Goal: Transaction & Acquisition: Purchase product/service

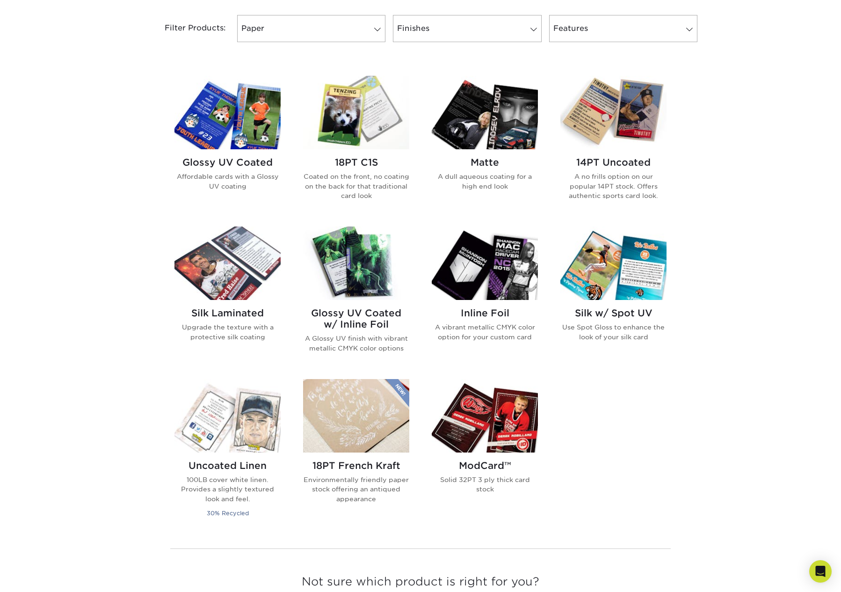
scroll to position [421, 0]
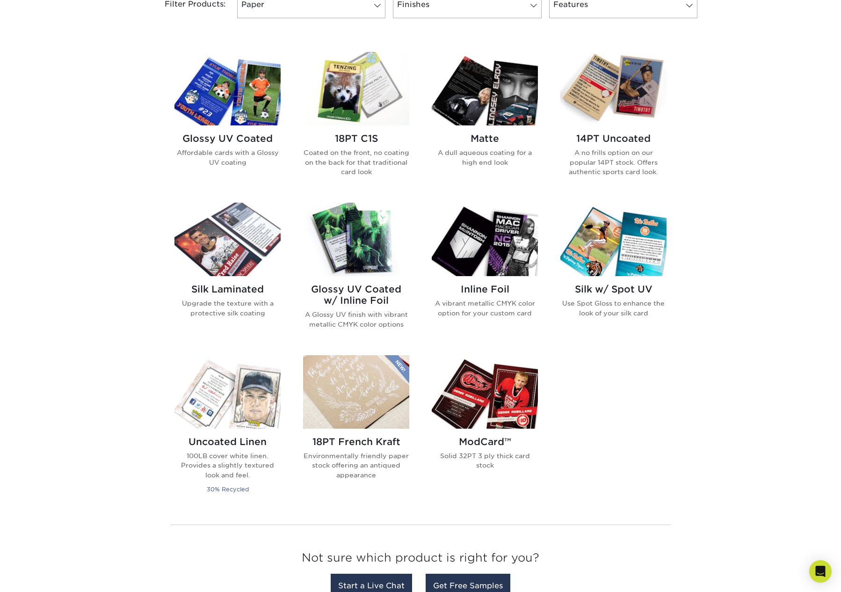
click at [354, 230] on img at bounding box center [356, 239] width 106 height 73
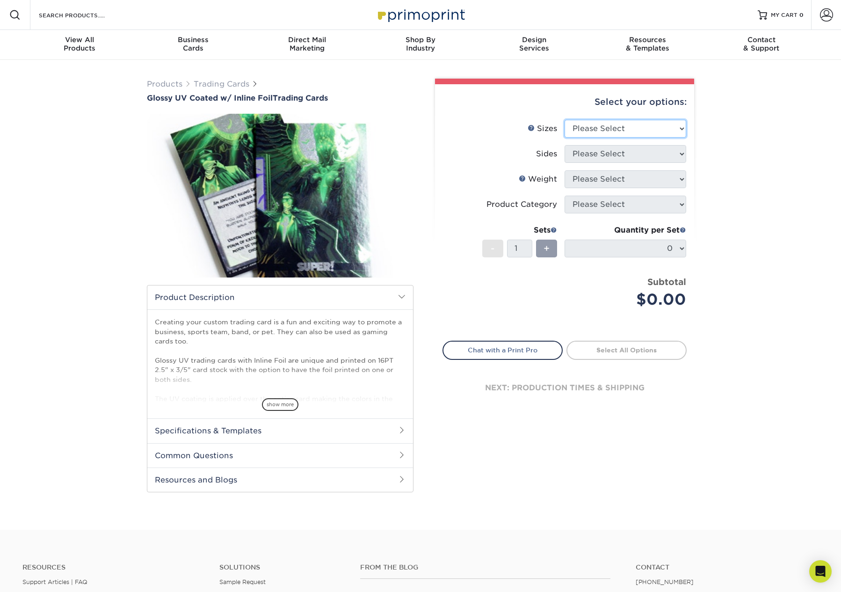
click at [640, 124] on select "Please Select 2.5" x 3.5"" at bounding box center [626, 129] width 122 height 18
select select "2.50x3.50"
click at [565, 120] on select "Please Select 2.5" x 3.5"" at bounding box center [626, 129] width 122 height 18
click at [648, 158] on select "Please Select Print Both Sides - Foil Back Only Print Both Sides - Foil Both Si…" at bounding box center [626, 154] width 122 height 18
select select "a75ac2f1-9911-48d6-841d-245b5ac08f27"
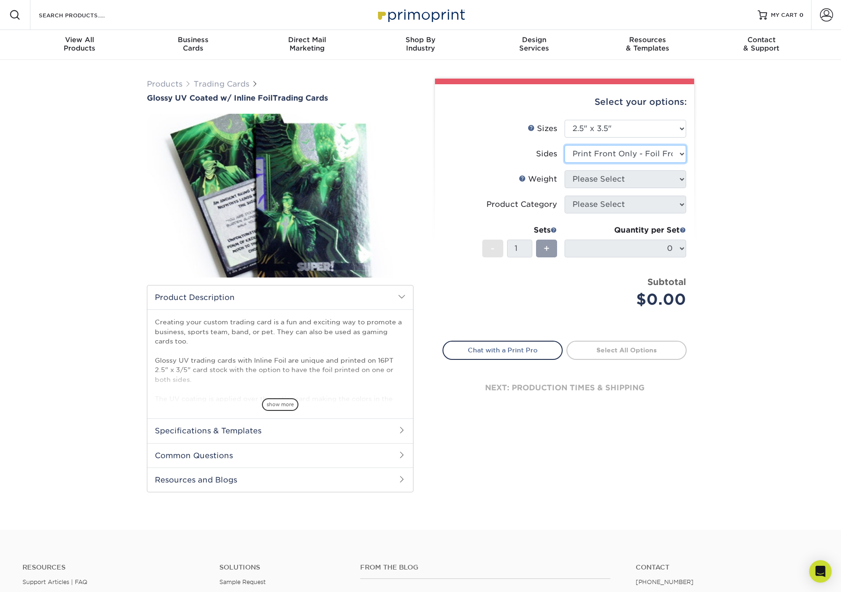
click at [565, 145] on select "Please Select Print Both Sides - Foil Back Only Print Both Sides - Foil Both Si…" at bounding box center [626, 154] width 122 height 18
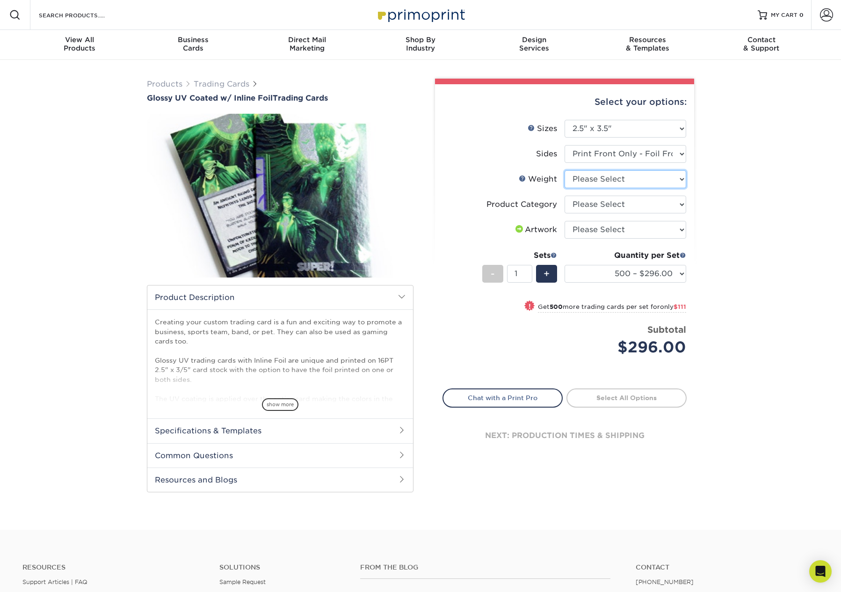
click at [665, 181] on select "Please Select 16PT" at bounding box center [626, 179] width 122 height 18
select select "16PT"
click at [565, 170] on select "Please Select 16PT" at bounding box center [626, 179] width 122 height 18
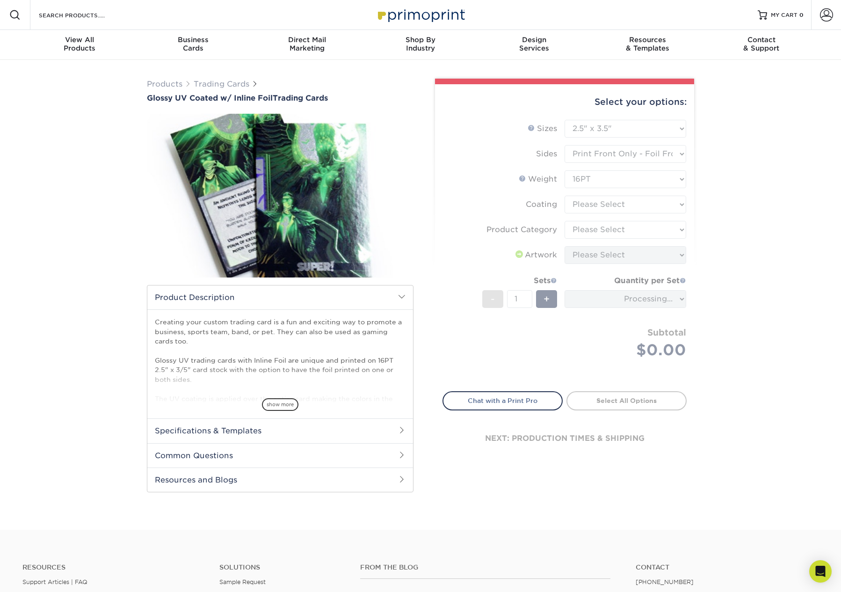
click at [666, 205] on form "Sizes Help Sizes Please Select 2.5" x 3.5" Sides Please Select 16PT - 1" at bounding box center [564, 250] width 244 height 261
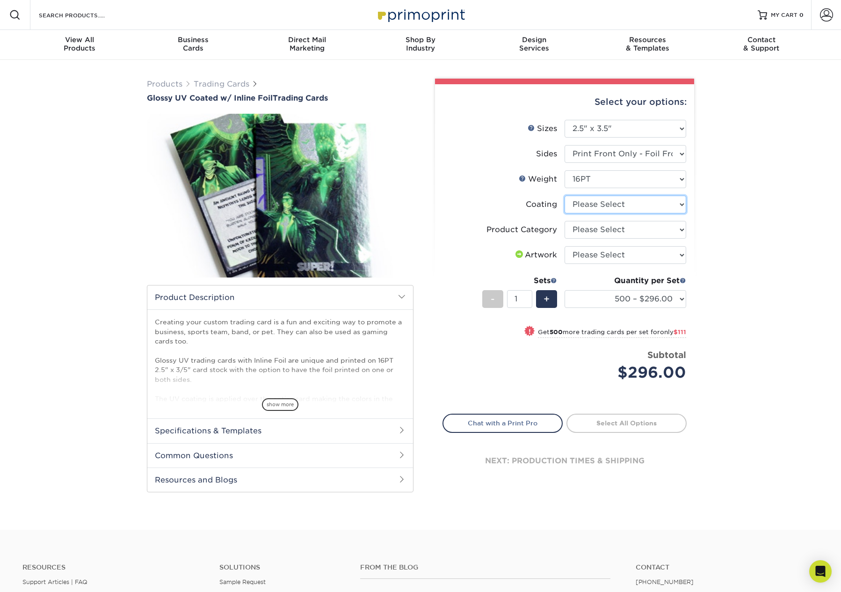
click at [671, 205] on select at bounding box center [626, 205] width 122 height 18
drag, startPoint x: 731, startPoint y: 218, endPoint x: 722, endPoint y: 221, distance: 8.7
click at [731, 218] on div "Products Trading Cards Glossy UV Coated w/ Inline Foil Trading Cards /" at bounding box center [420, 295] width 841 height 470
click at [659, 224] on select "Please Select Trading Cards" at bounding box center [626, 230] width 122 height 18
click at [724, 239] on div "Products Trading Cards Glossy UV Coated w/ Inline Foil Trading Cards /" at bounding box center [420, 295] width 841 height 470
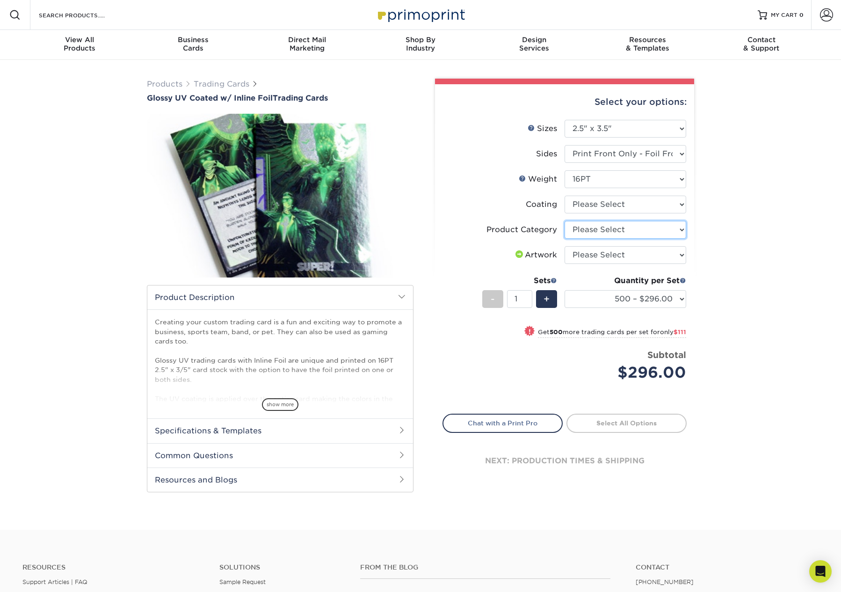
drag, startPoint x: 641, startPoint y: 232, endPoint x: 639, endPoint y: 237, distance: 4.9
click at [641, 232] on select "Please Select Trading Cards" at bounding box center [626, 230] width 122 height 18
select select "c2f9bce9-36c2-409d-b101-c29d9d031e18"
click at [565, 221] on select "Please Select Trading Cards" at bounding box center [626, 230] width 122 height 18
drag, startPoint x: 725, startPoint y: 247, endPoint x: 666, endPoint y: 219, distance: 65.3
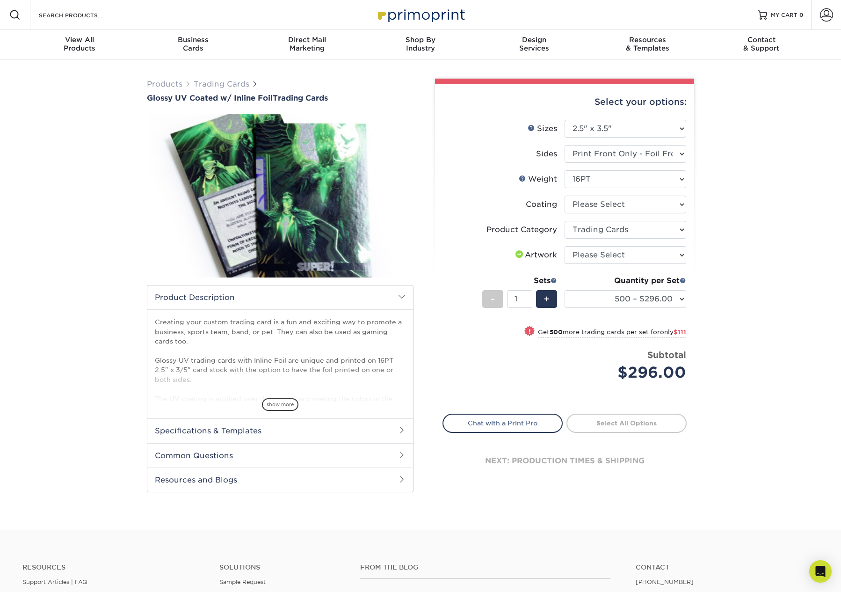
click at [724, 247] on div "Products Trading Cards Glossy UV Coated w/ Inline Foil Trading Cards /" at bounding box center [420, 295] width 841 height 470
click at [649, 209] on select at bounding box center [626, 205] width 122 height 18
select select "ae367451-b2b8-45df-a344-0f05b6a12993"
click at [565, 196] on select at bounding box center [626, 205] width 122 height 18
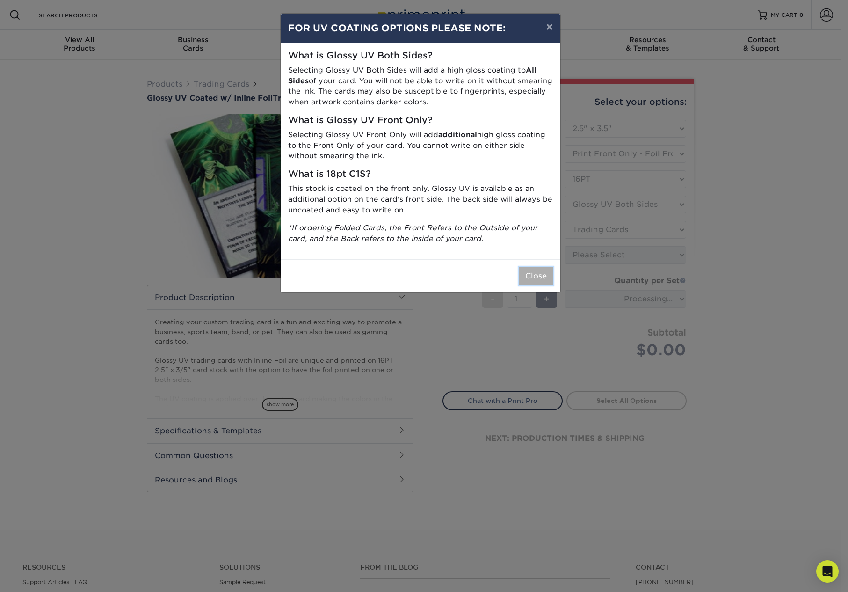
click at [545, 271] on button "Close" at bounding box center [536, 276] width 34 height 18
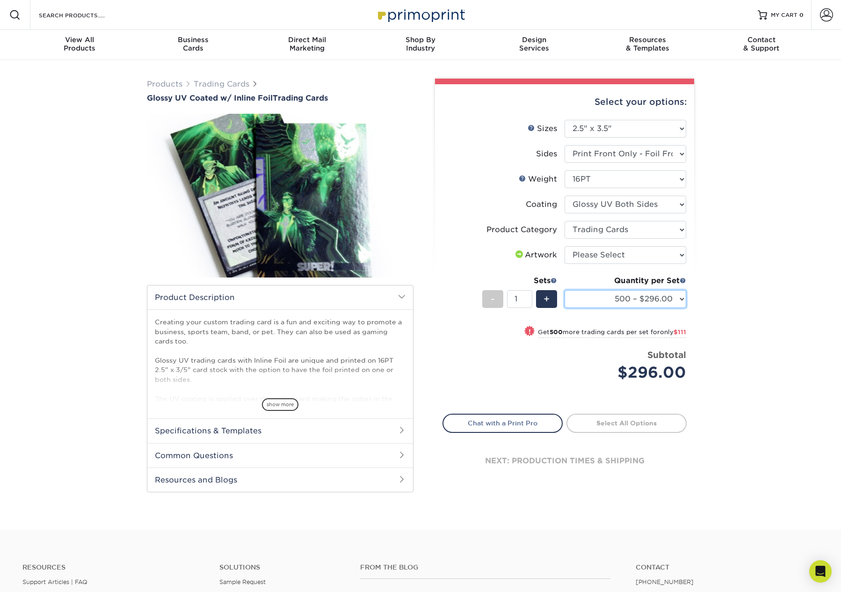
click at [663, 298] on select "500 – $296.00 1000 – $407.00 2500 – $675.00 5000 – $974.00" at bounding box center [626, 299] width 122 height 18
click at [726, 306] on div "Products Trading Cards Glossy UV Coated w/ Inline Foil Trading Cards /" at bounding box center [420, 295] width 841 height 470
click at [268, 404] on span "show more" at bounding box center [280, 404] width 36 height 13
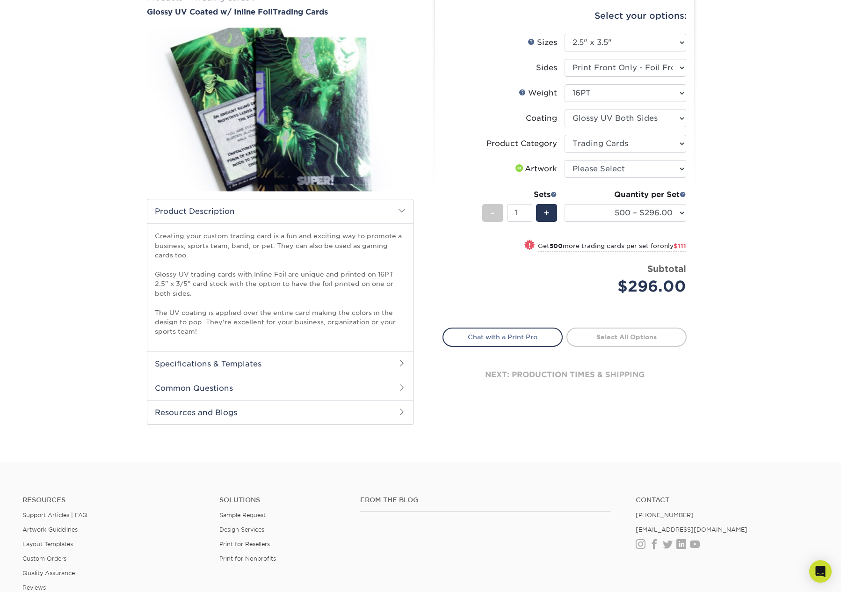
scroll to position [94, 0]
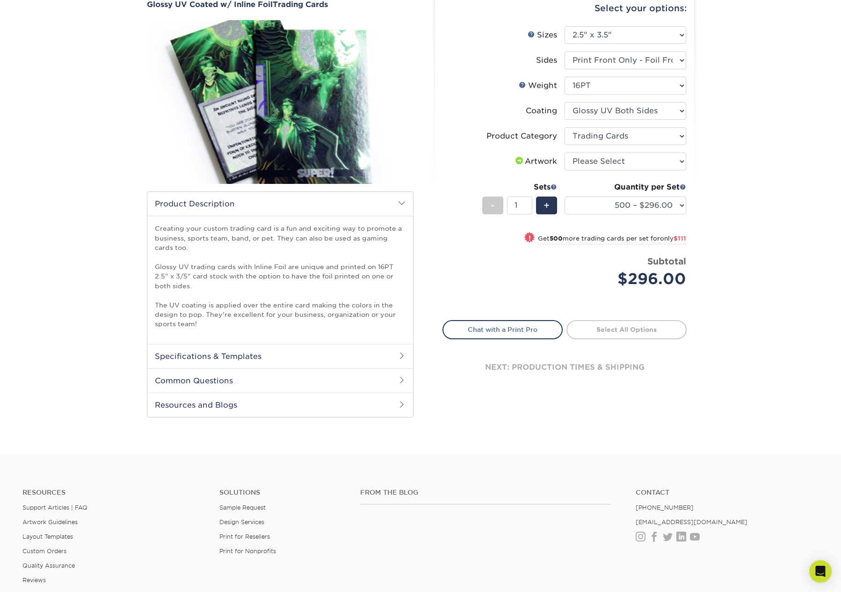
click at [354, 351] on h2 "Specifications & Templates" at bounding box center [280, 356] width 266 height 24
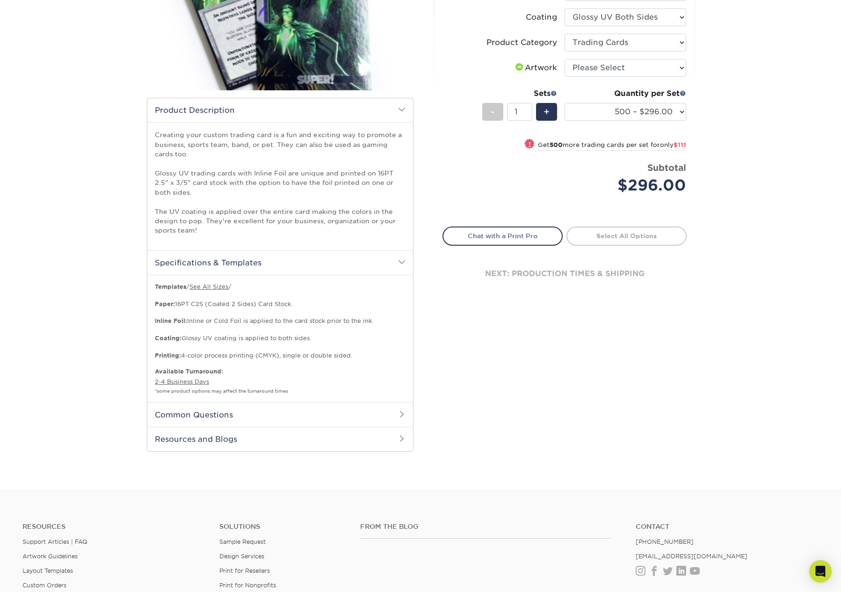
scroll to position [0, 0]
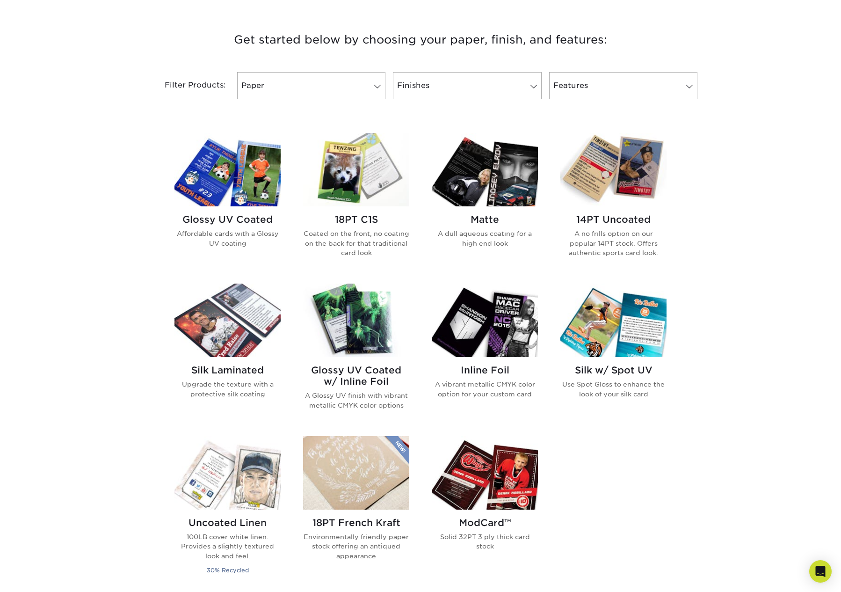
scroll to position [327, 0]
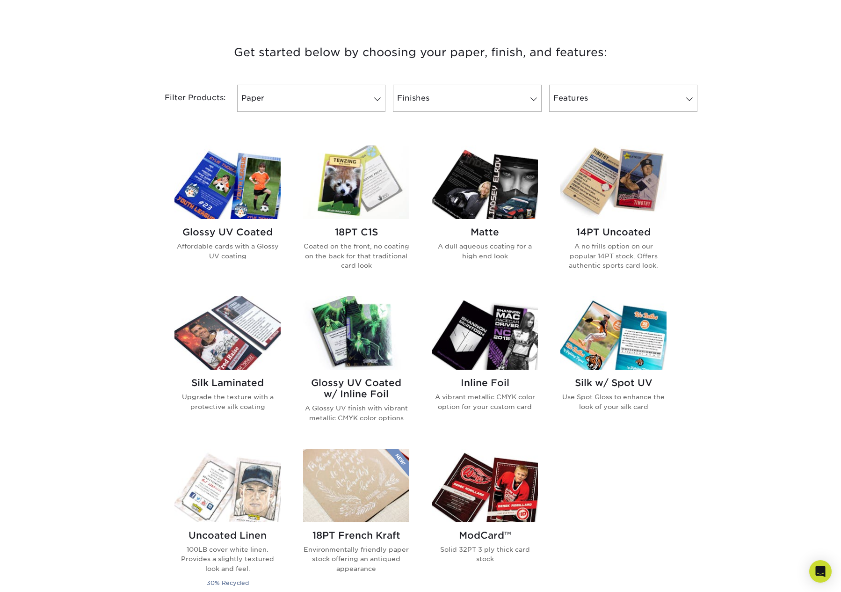
click at [520, 345] on img at bounding box center [485, 332] width 106 height 73
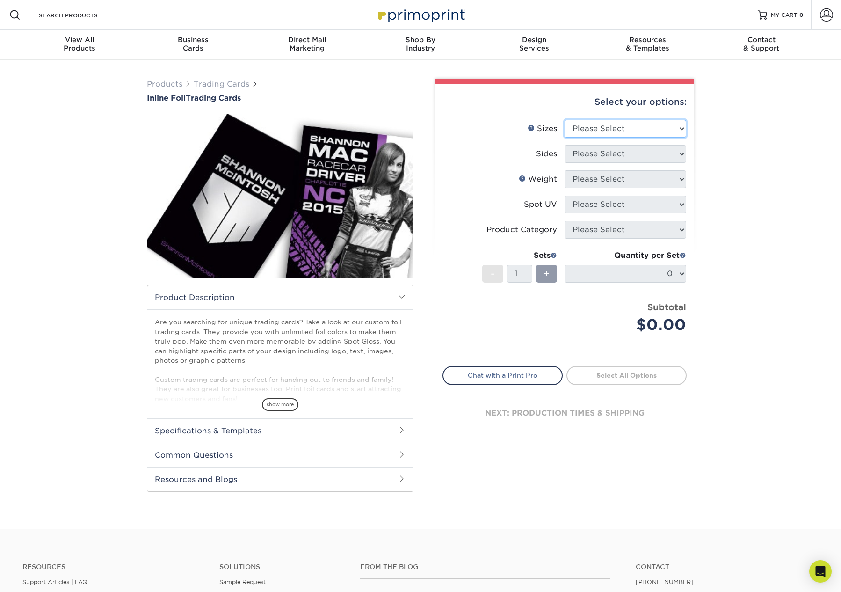
click at [645, 130] on select "Please Select 2.5" x 3.5"" at bounding box center [626, 129] width 122 height 18
select select "2.50x3.50"
click at [565, 120] on select "Please Select 2.5" x 3.5"" at bounding box center [626, 129] width 122 height 18
click at [644, 152] on select "Please Select Print Both Sides - Foil Back Only Print Both Sides - Foil Both Si…" at bounding box center [626, 154] width 122 height 18
select select "e9e9dfb3-fba1-4d60-972c-fd9ca5904d33"
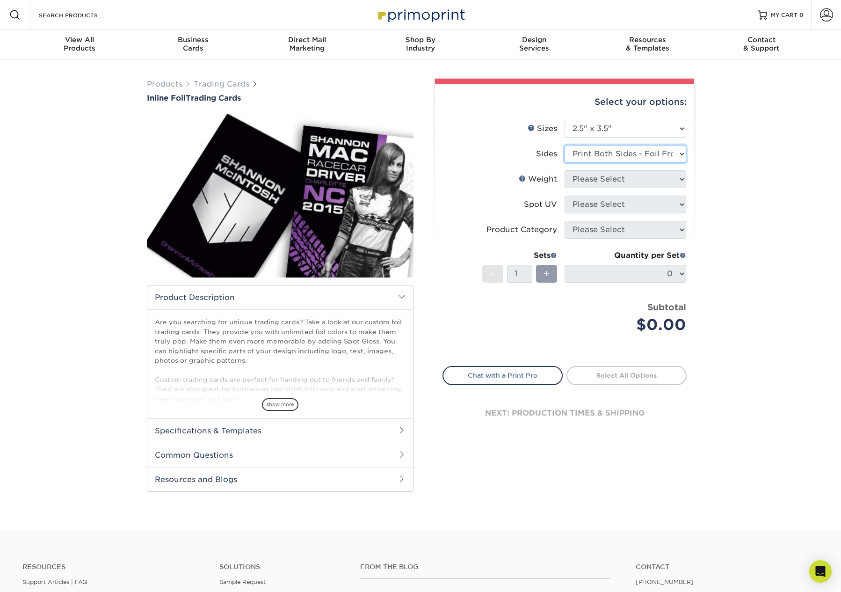
click at [565, 145] on select "Please Select Print Both Sides - Foil Back Only Print Both Sides - Foil Both Si…" at bounding box center [626, 154] width 122 height 18
click at [610, 175] on select "Please Select 16PT" at bounding box center [626, 179] width 122 height 18
select select "16PT"
click at [565, 170] on select "Please Select 16PT" at bounding box center [626, 179] width 122 height 18
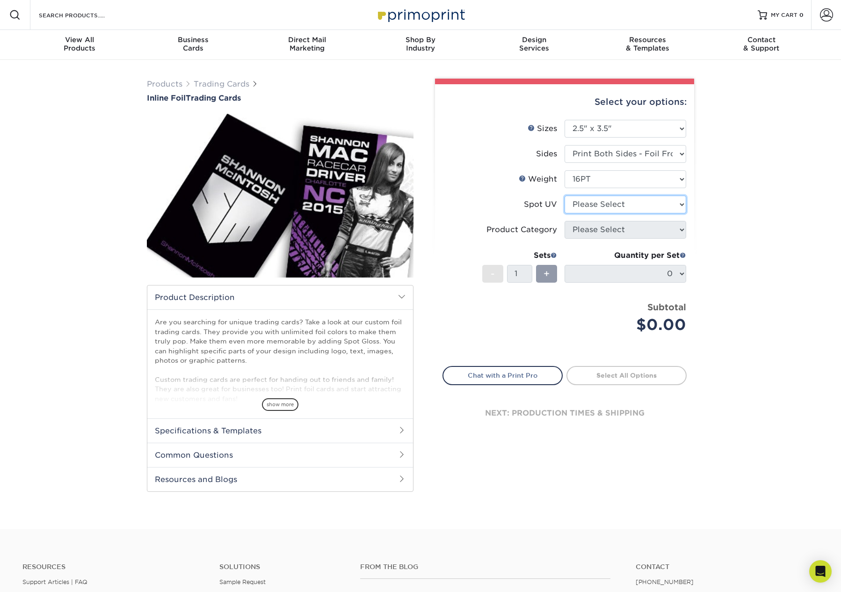
drag, startPoint x: 616, startPoint y: 202, endPoint x: 621, endPoint y: 204, distance: 5.0
click at [616, 202] on select "Please Select No Spot UV Front and Back (Both Sides) Front Only Back Only" at bounding box center [626, 205] width 122 height 18
select select "3"
click at [565, 196] on select "Please Select No Spot UV Front and Back (Both Sides) Front Only Back Only" at bounding box center [626, 205] width 122 height 18
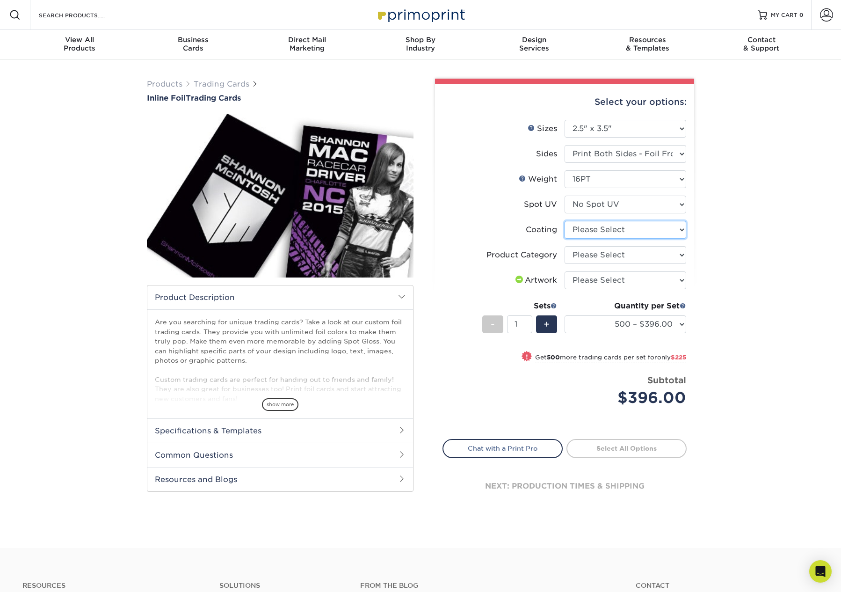
click at [645, 230] on select at bounding box center [626, 230] width 122 height 18
select select "3e7618de-abca-4bda-9f97-8b9129e913d8"
click at [565, 221] on select at bounding box center [626, 230] width 122 height 18
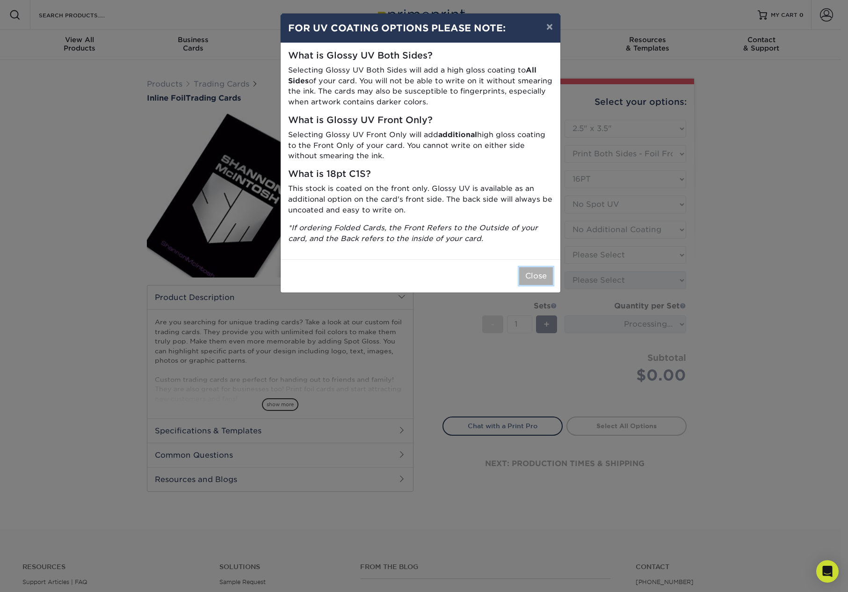
click at [548, 275] on button "Close" at bounding box center [536, 276] width 34 height 18
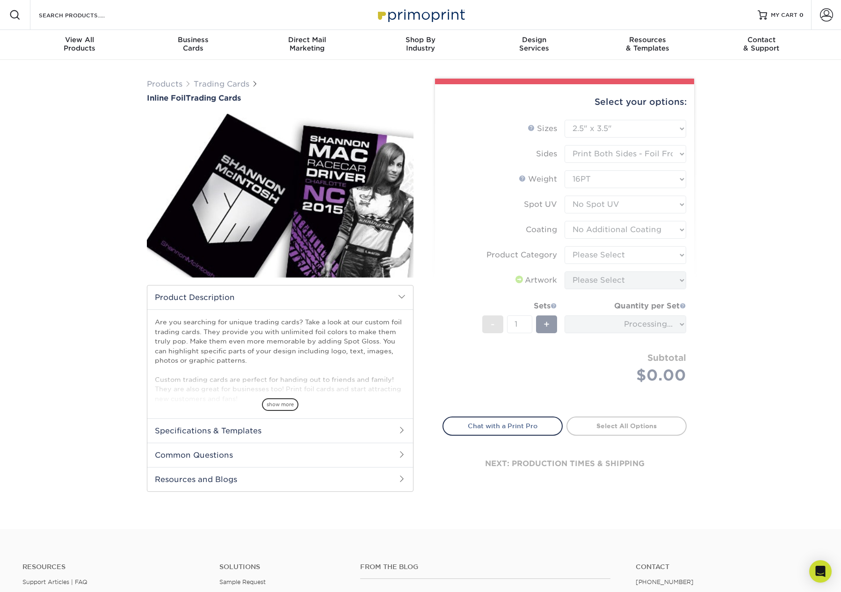
click at [638, 256] on form "Sizes Help Sizes Please Select 2.5" x 3.5" Sides Please Select 16PT - 1" at bounding box center [564, 263] width 244 height 286
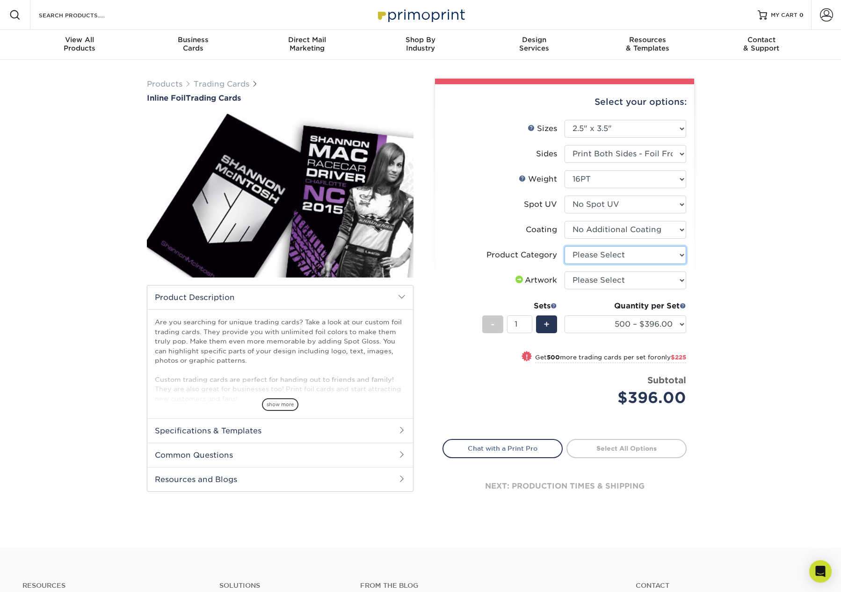
click at [644, 254] on select "Please Select Trading Cards" at bounding box center [626, 255] width 122 height 18
select select "c2f9bce9-36c2-409d-b101-c29d9d031e18"
click at [565, 246] on select "Please Select Trading Cards" at bounding box center [626, 255] width 122 height 18
click at [641, 276] on select "Please Select I will upload files I need a design - $100" at bounding box center [626, 280] width 122 height 18
click at [719, 284] on div "Products Trading Cards Inline Foil Trading Cards show more Templates /" at bounding box center [420, 304] width 841 height 488
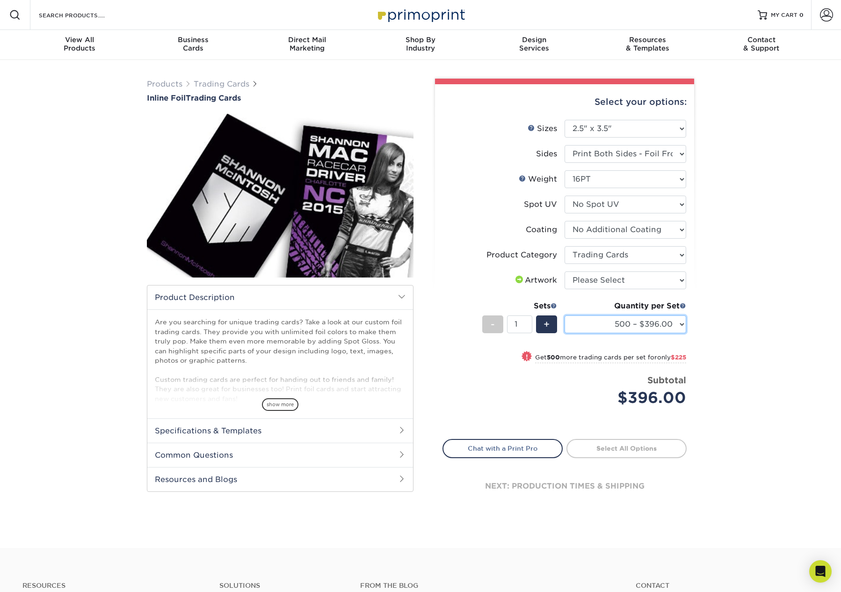
click at [672, 318] on select "500 – $396.00 1000 – $621.00 2500 – $896.00 5000 – $1262.00" at bounding box center [626, 324] width 122 height 18
click at [710, 318] on div "Products Trading Cards Inline Foil Trading Cards show more Templates /" at bounding box center [420, 304] width 841 height 488
